Goal: Transaction & Acquisition: Purchase product/service

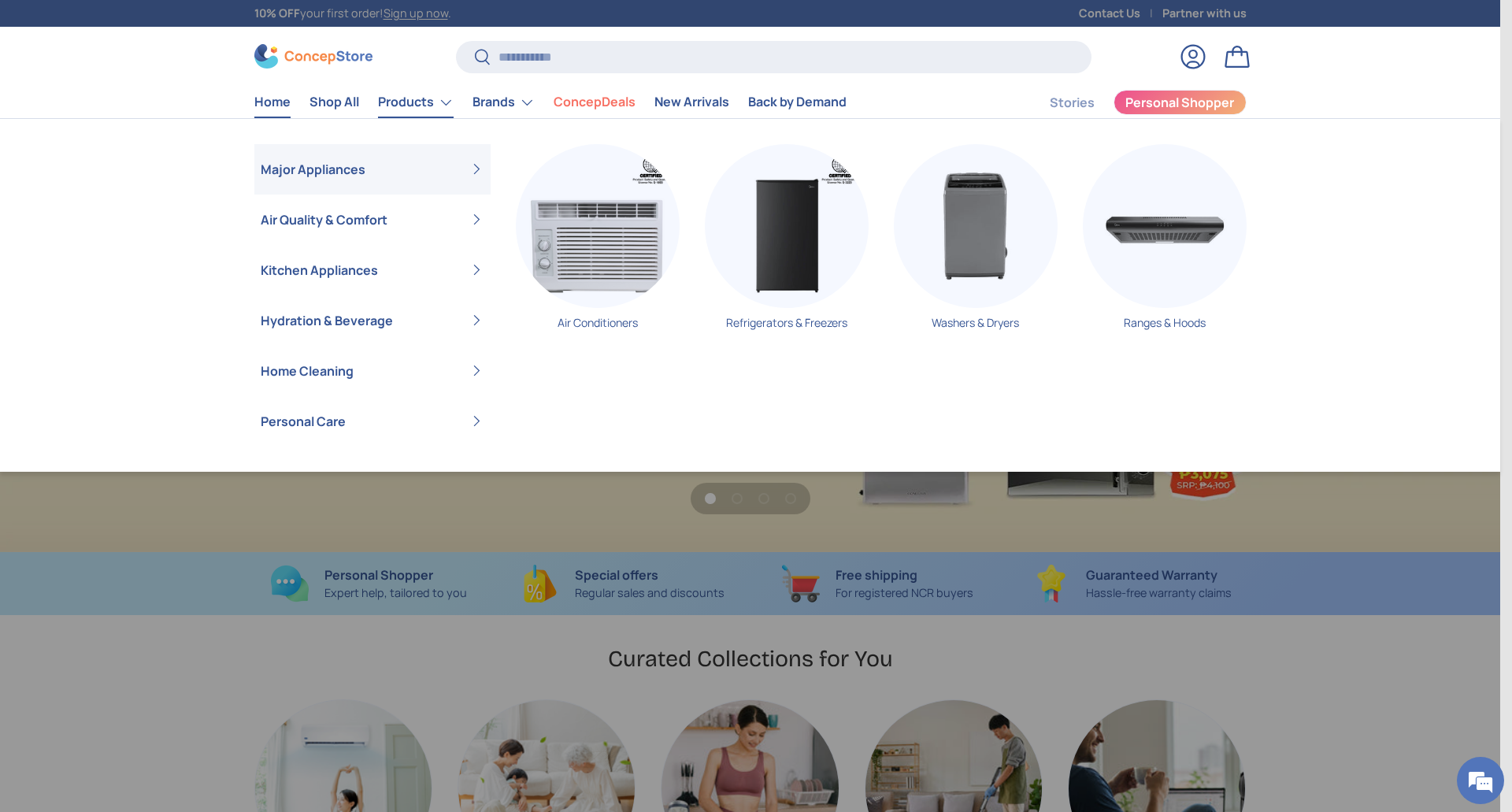
click at [453, 100] on link "Products" at bounding box center [416, 102] width 76 height 31
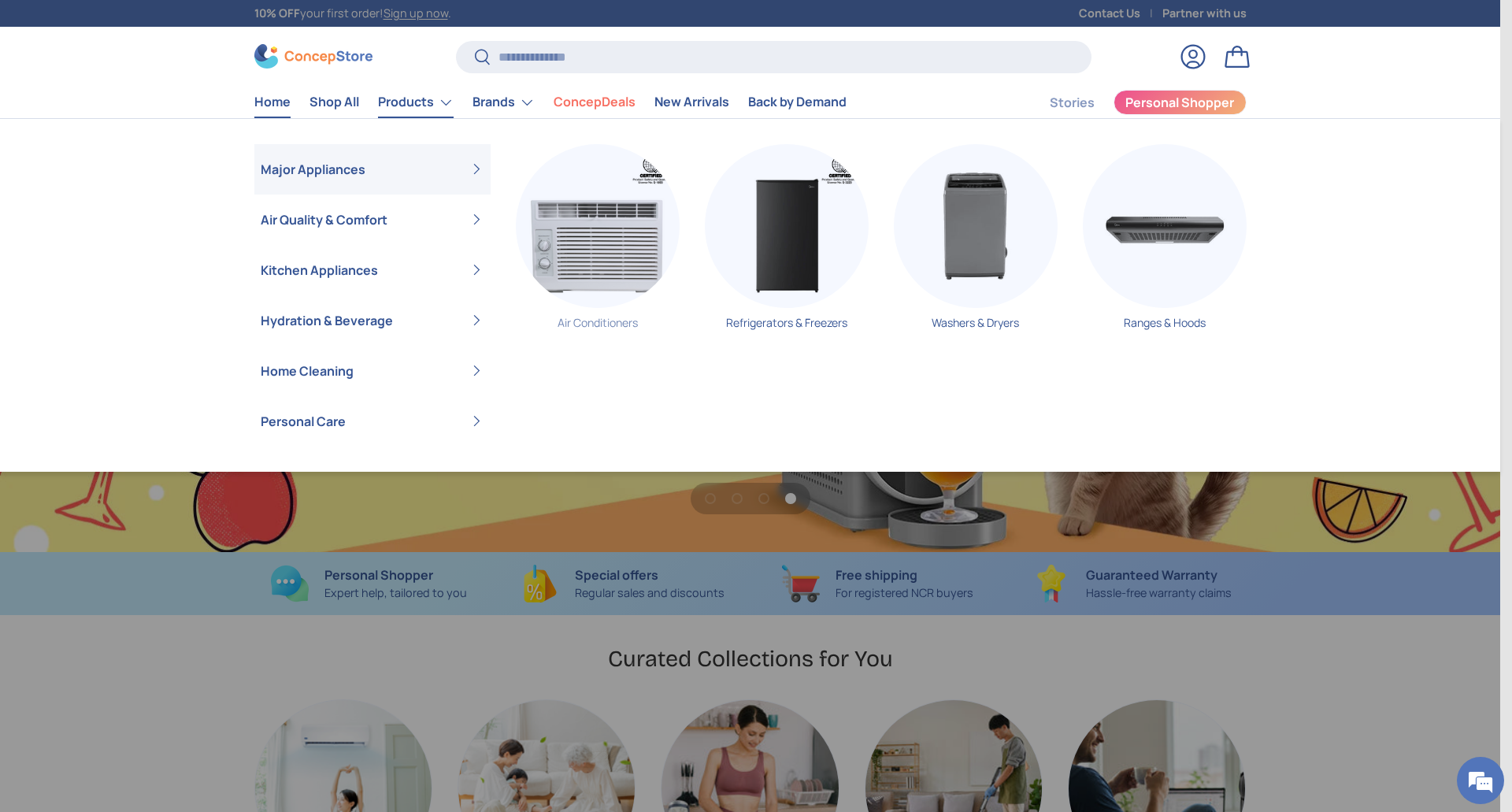
scroll to position [0, 4501]
click at [609, 321] on link "Air Conditioners" at bounding box center [597, 242] width 164 height 198
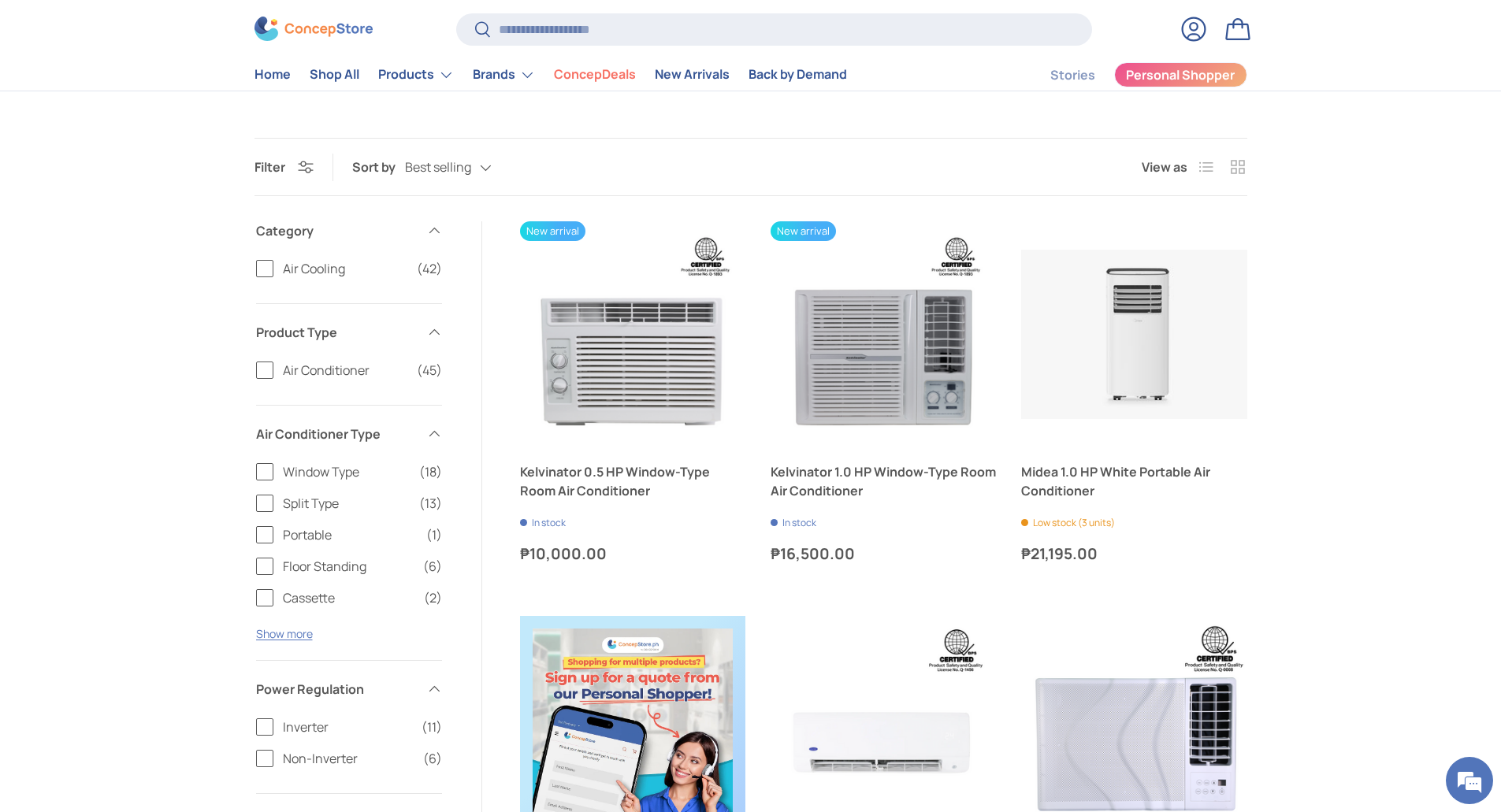
scroll to position [312, 0]
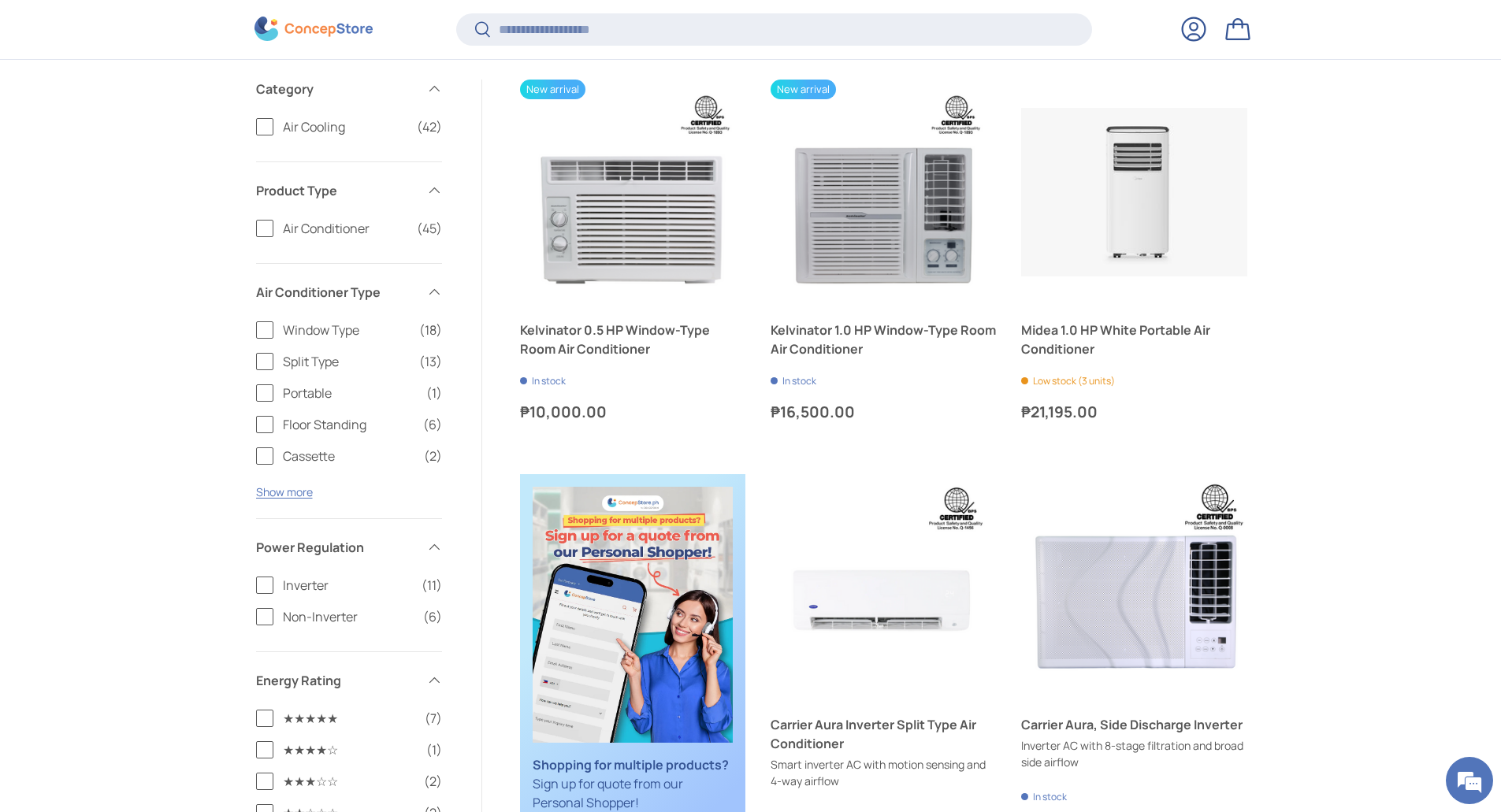
click at [261, 359] on label "Split Type (13)" at bounding box center [349, 361] width 186 height 19
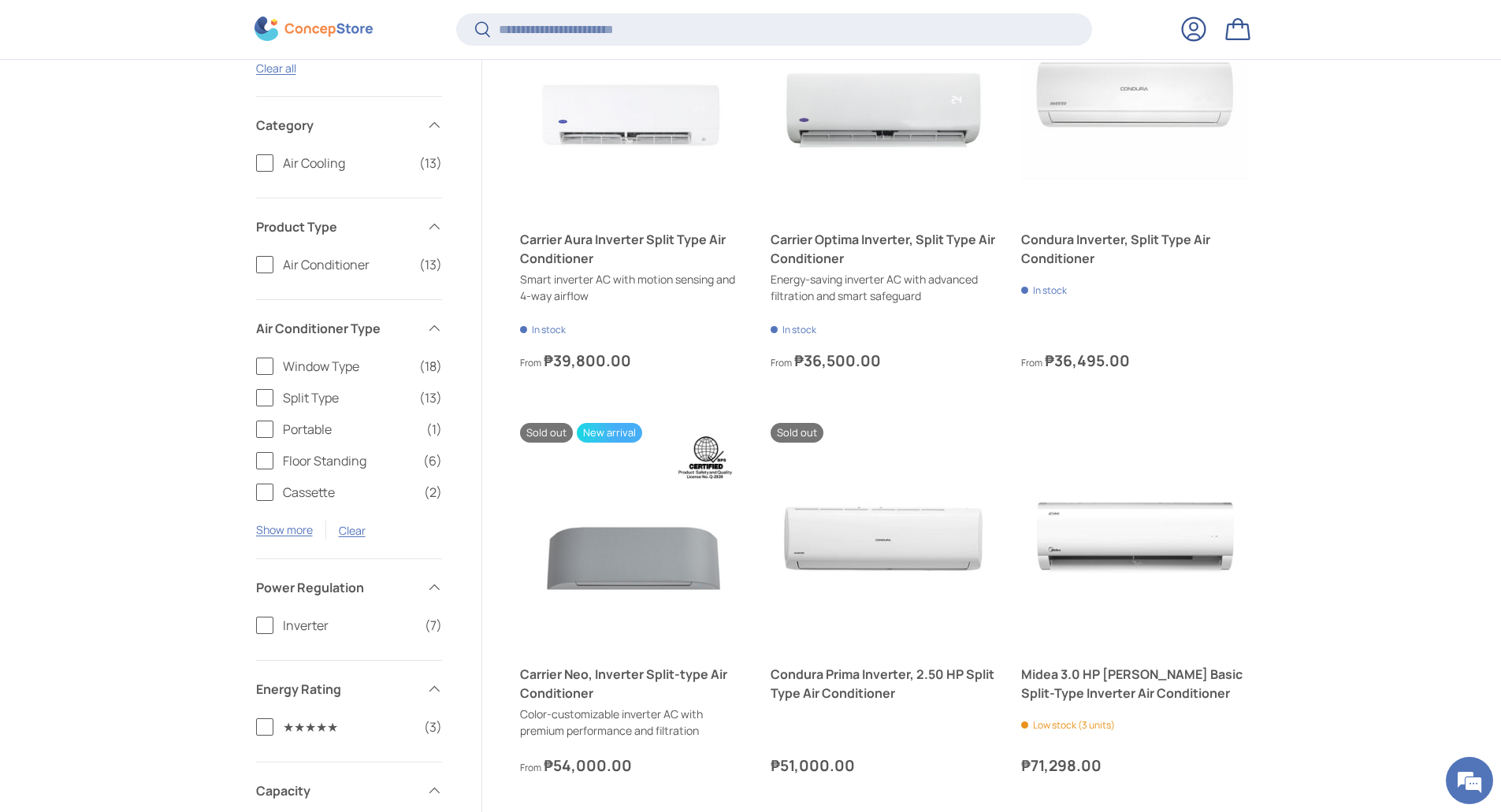
scroll to position [470, 0]
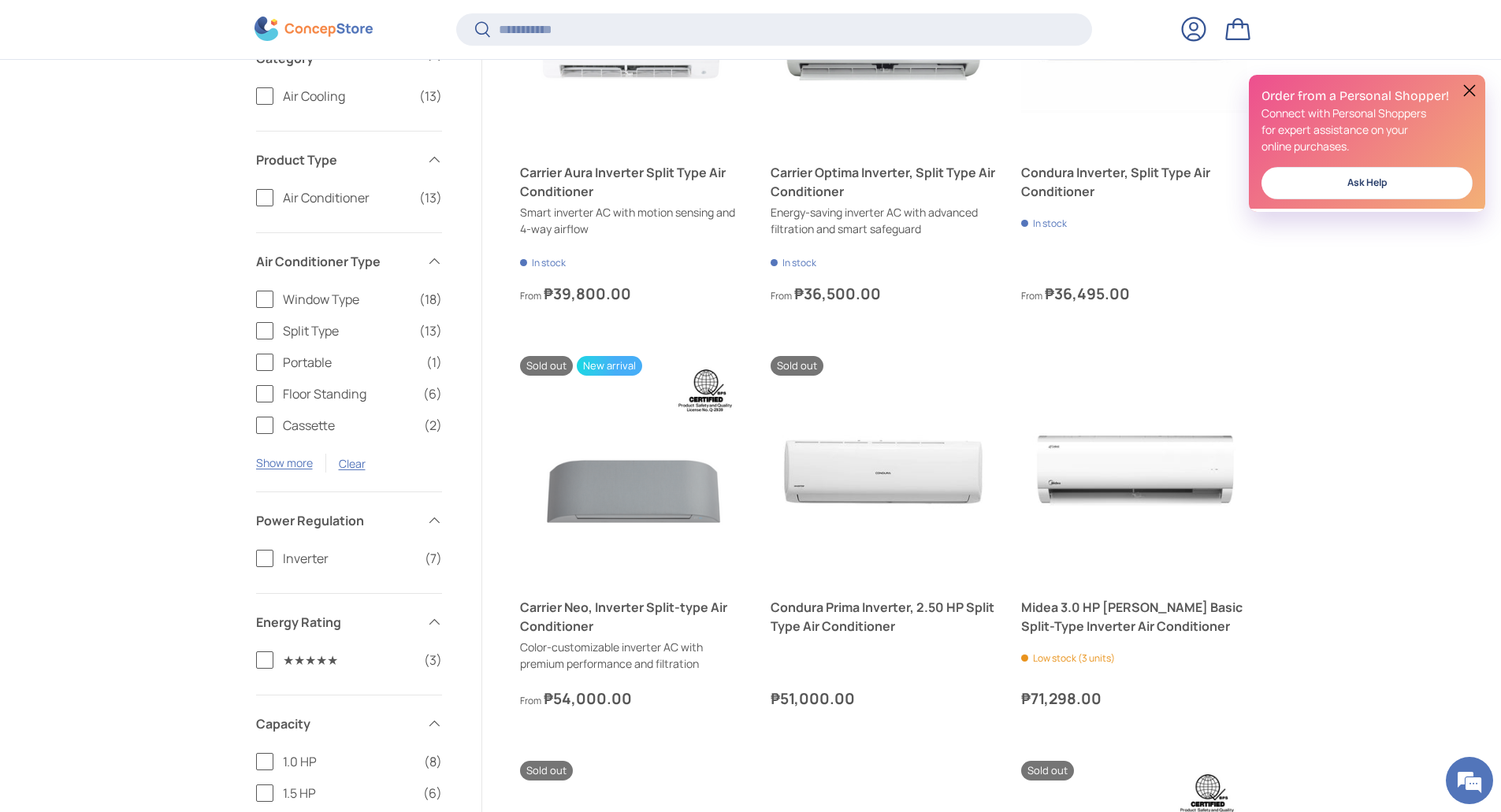
click at [270, 558] on label "Inverter (7)" at bounding box center [349, 558] width 186 height 19
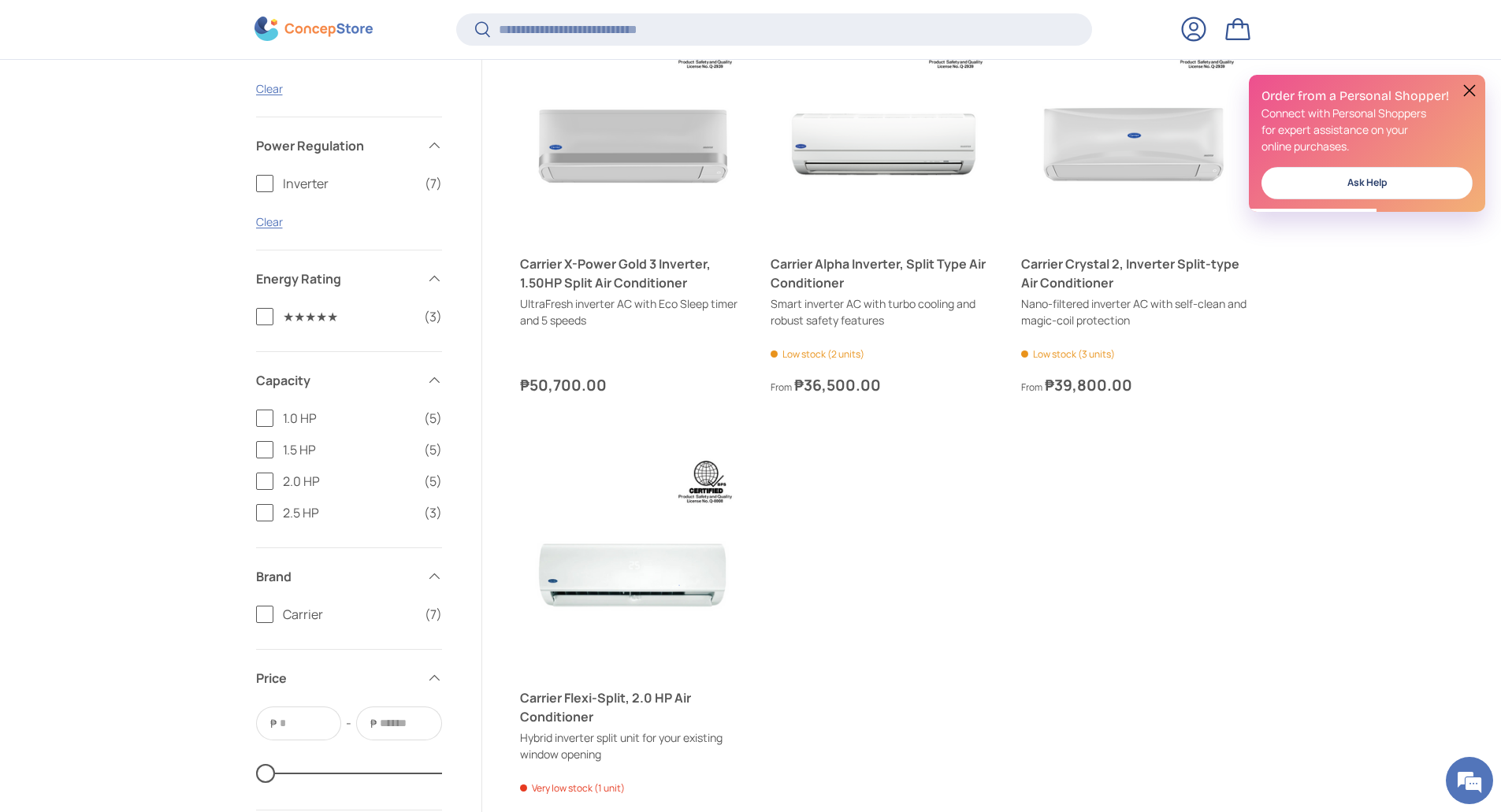
click at [272, 450] on label "1.5 HP (5)" at bounding box center [349, 449] width 186 height 19
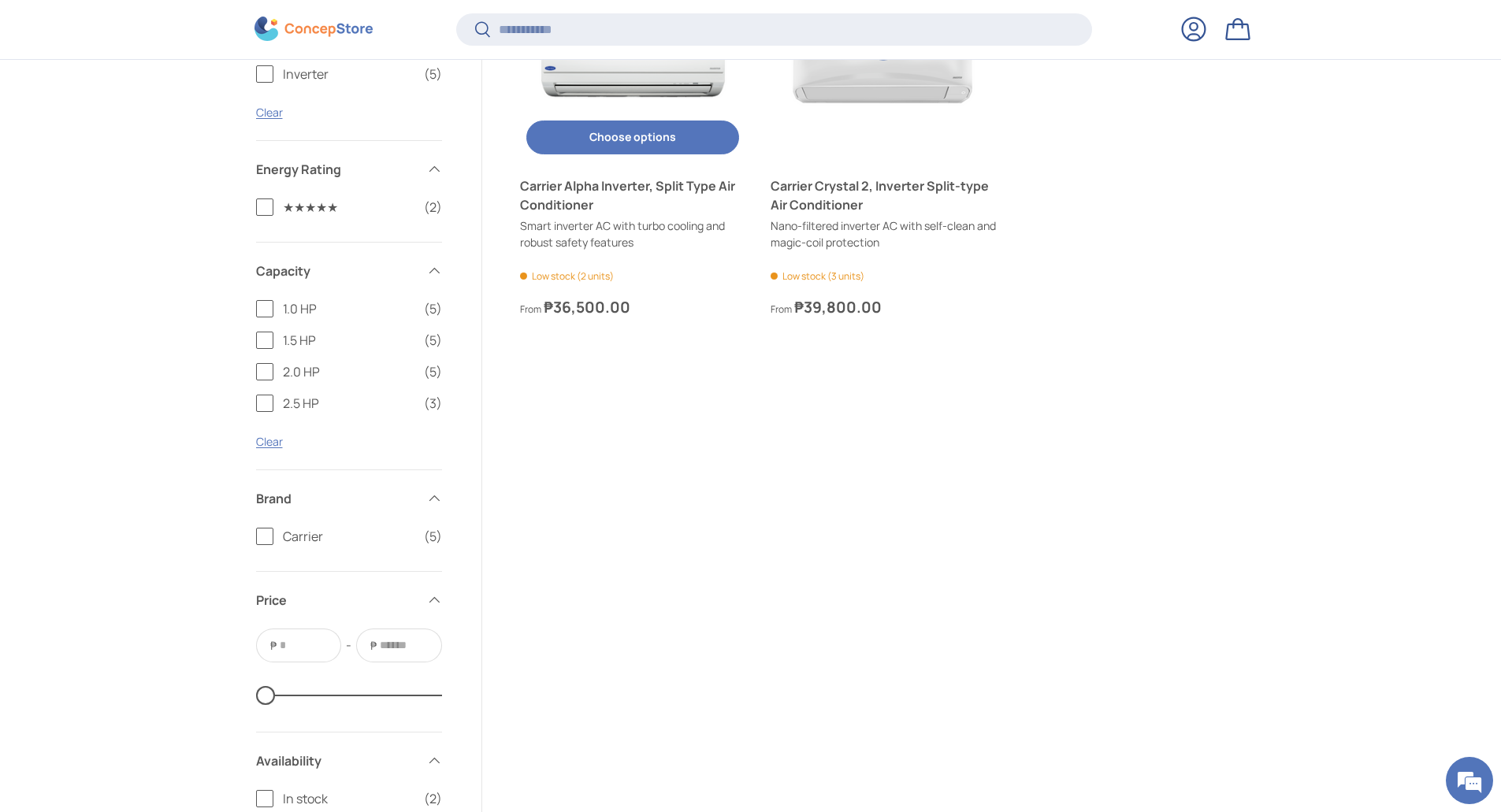
scroll to position [892, 0]
click at [263, 542] on label "Carrier (5)" at bounding box center [349, 535] width 186 height 19
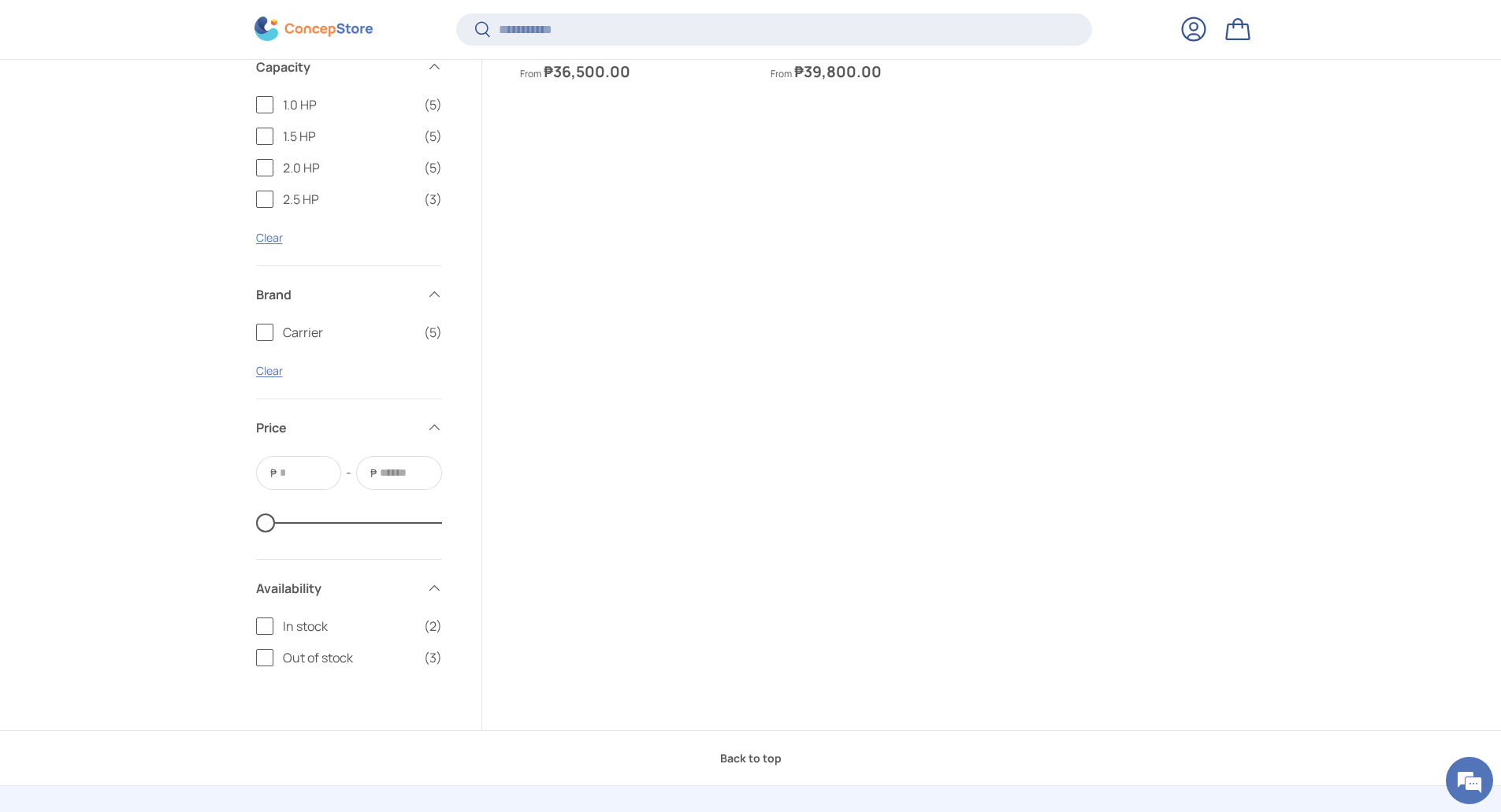
scroll to position [1128, 0]
click at [259, 630] on label "In stock (2)" at bounding box center [349, 624] width 186 height 19
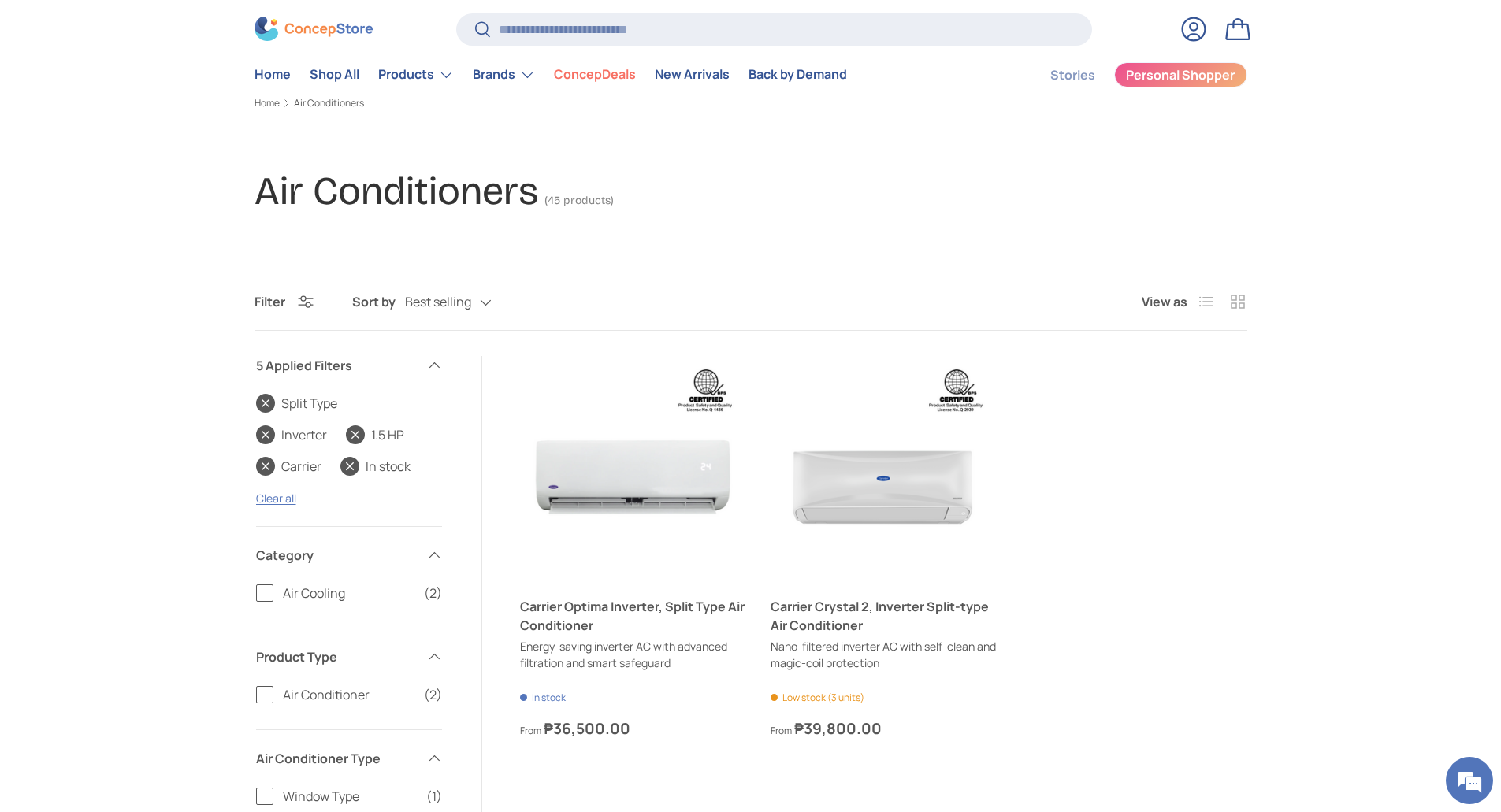
scroll to position [29, 0]
